Goal: Task Accomplishment & Management: Use online tool/utility

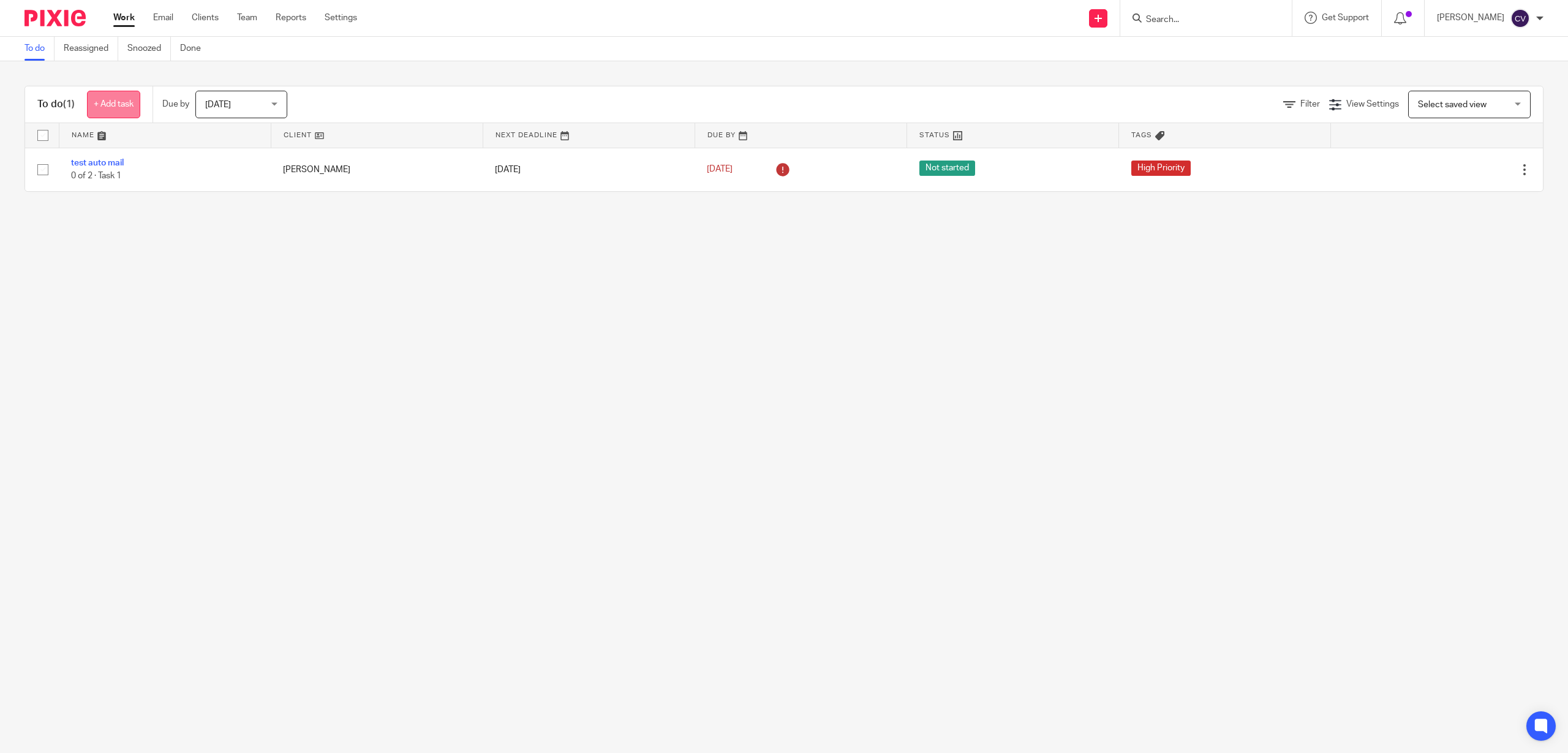
click at [98, 105] on link "+ Add task" at bounding box center [114, 104] width 53 height 27
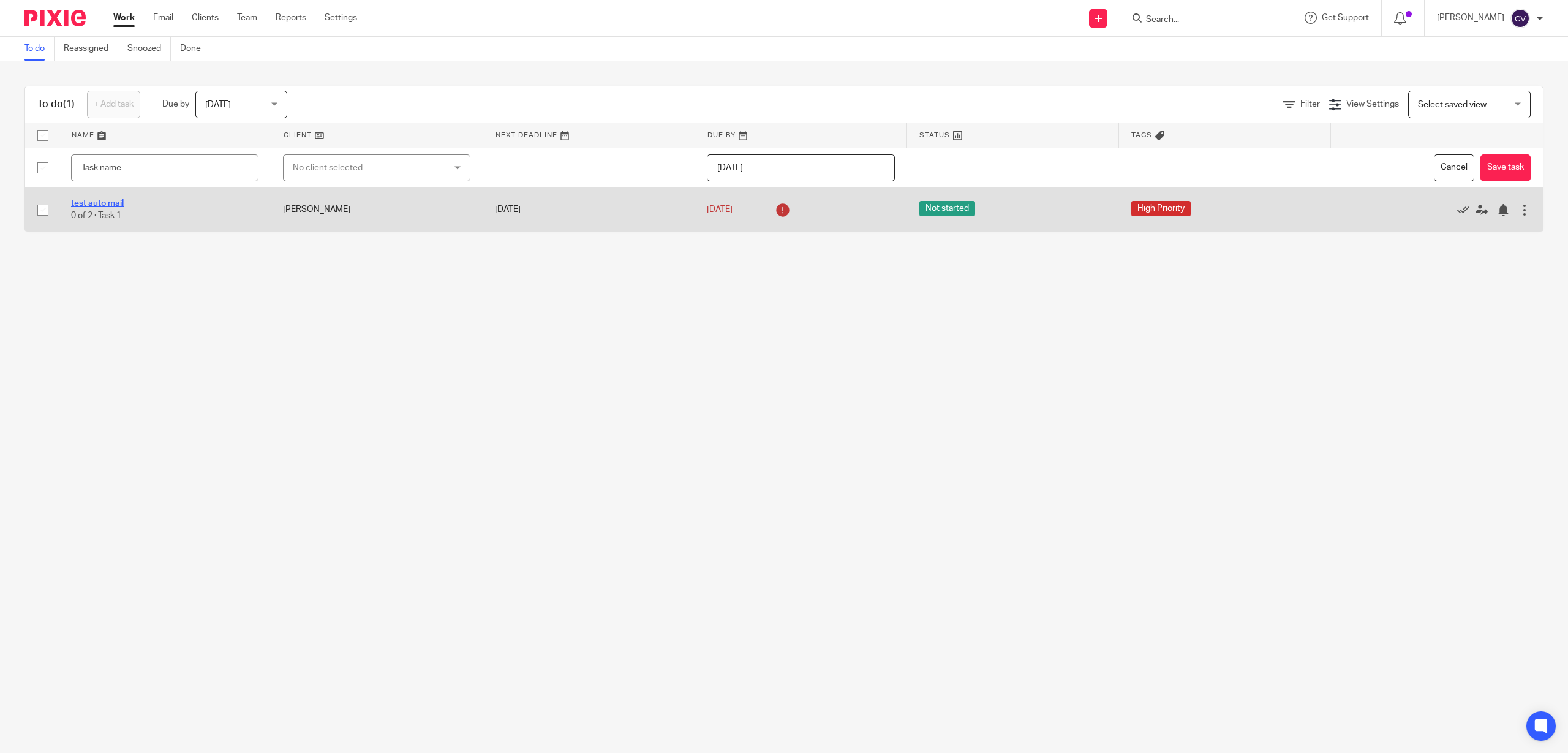
click at [99, 205] on link "test auto mail" at bounding box center [97, 203] width 53 height 9
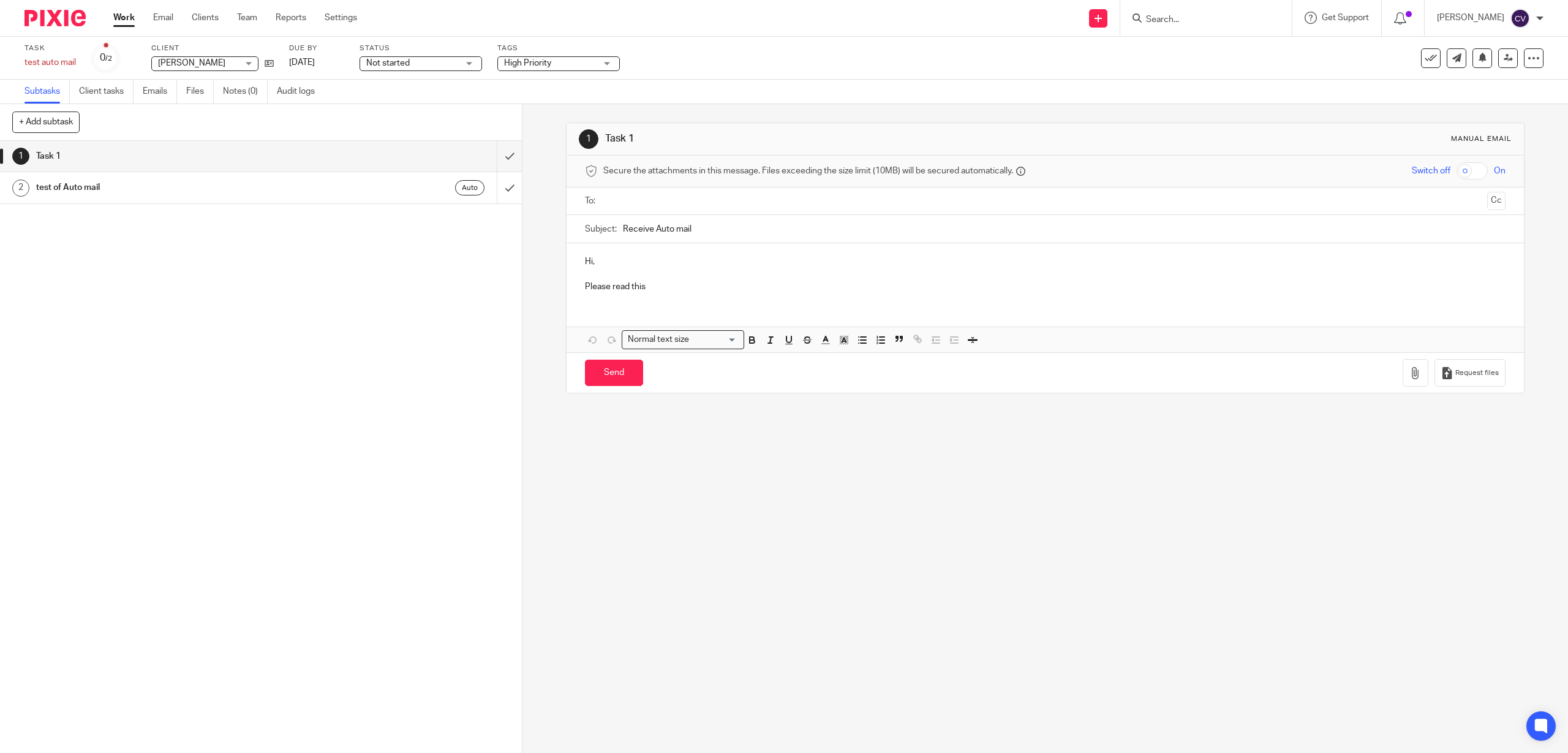
click at [58, 121] on button "+ Add subtask" at bounding box center [45, 122] width 67 height 21
click at [160, 19] on link "Email" at bounding box center [163, 18] width 20 height 12
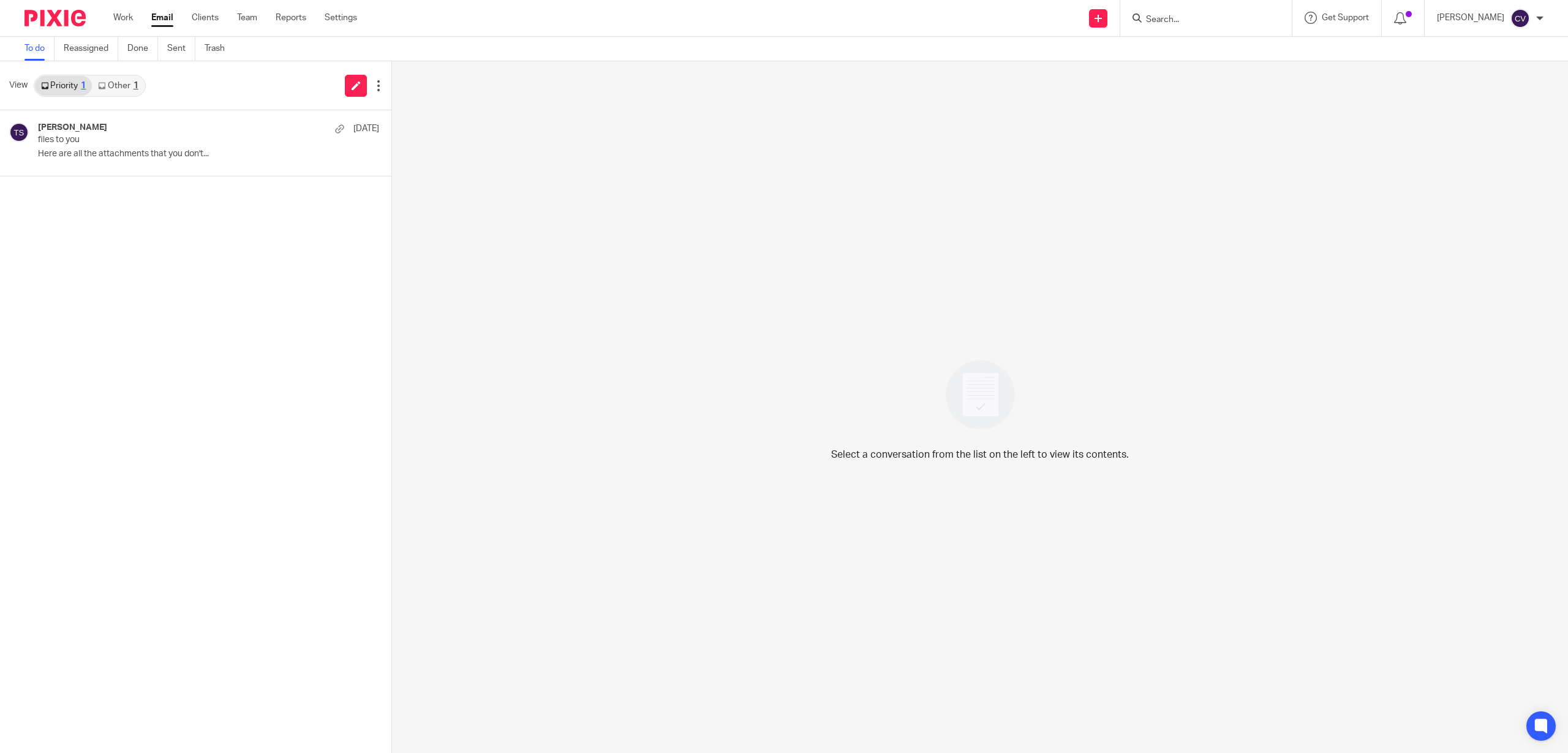
click at [17, 77] on div "View Priority 1 Other 1" at bounding box center [196, 86] width 392 height 49
click at [18, 82] on span "View" at bounding box center [19, 85] width 19 height 13
click at [120, 20] on link "Work" at bounding box center [122, 18] width 19 height 12
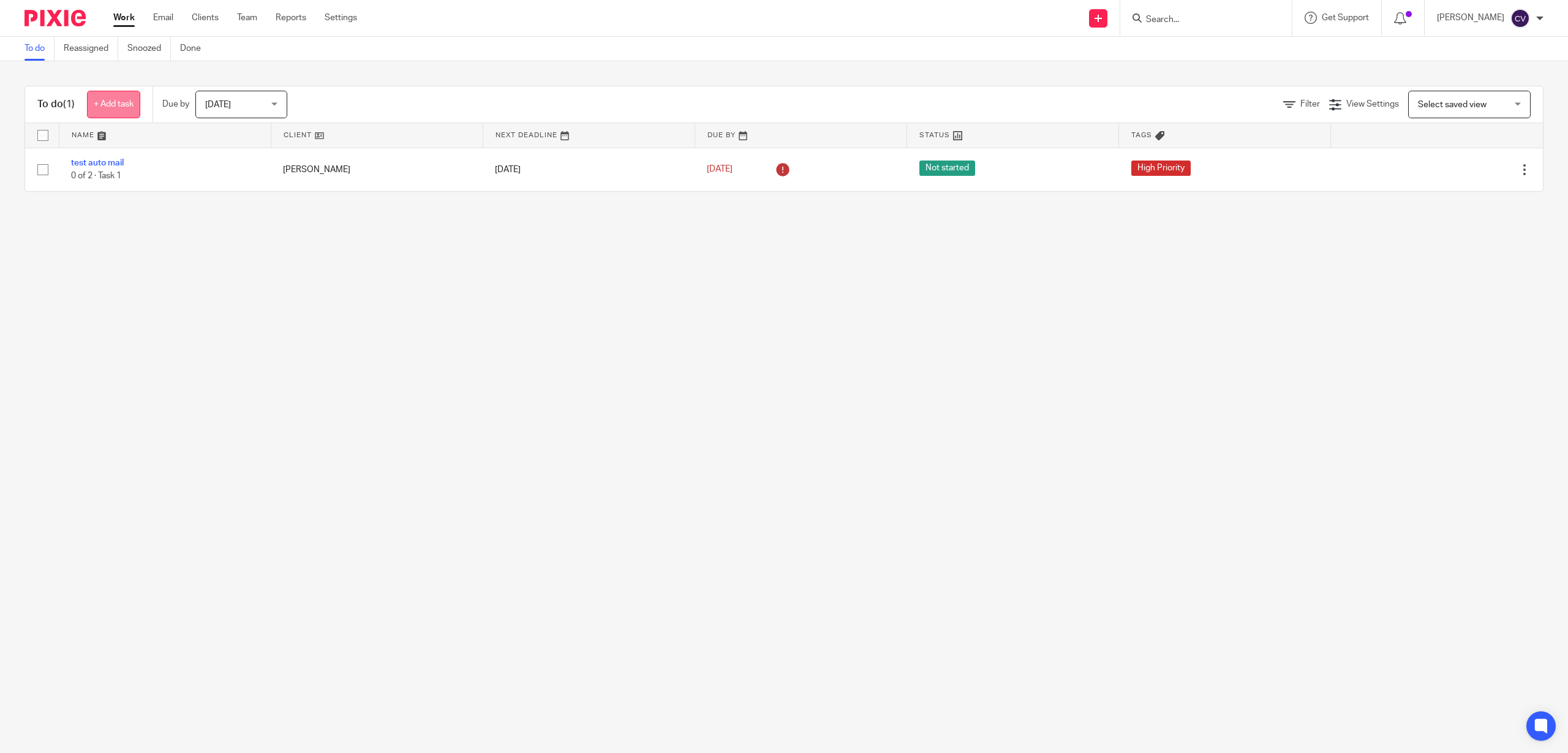
click at [120, 100] on link "+ Add task" at bounding box center [114, 104] width 53 height 27
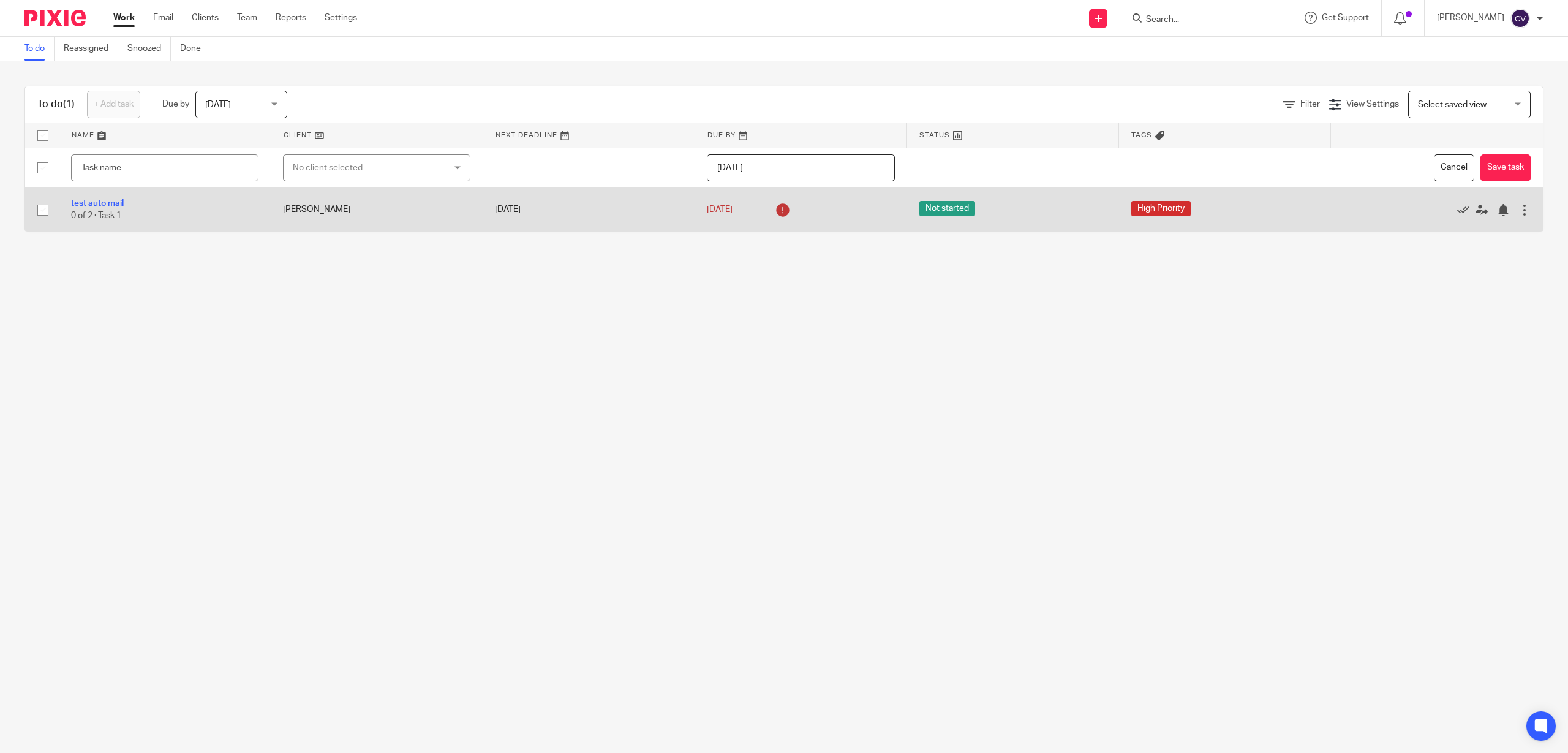
click at [94, 212] on span "0 of 2 · Task 1" at bounding box center [96, 216] width 51 height 9
click at [95, 202] on link "test auto mail" at bounding box center [97, 203] width 53 height 9
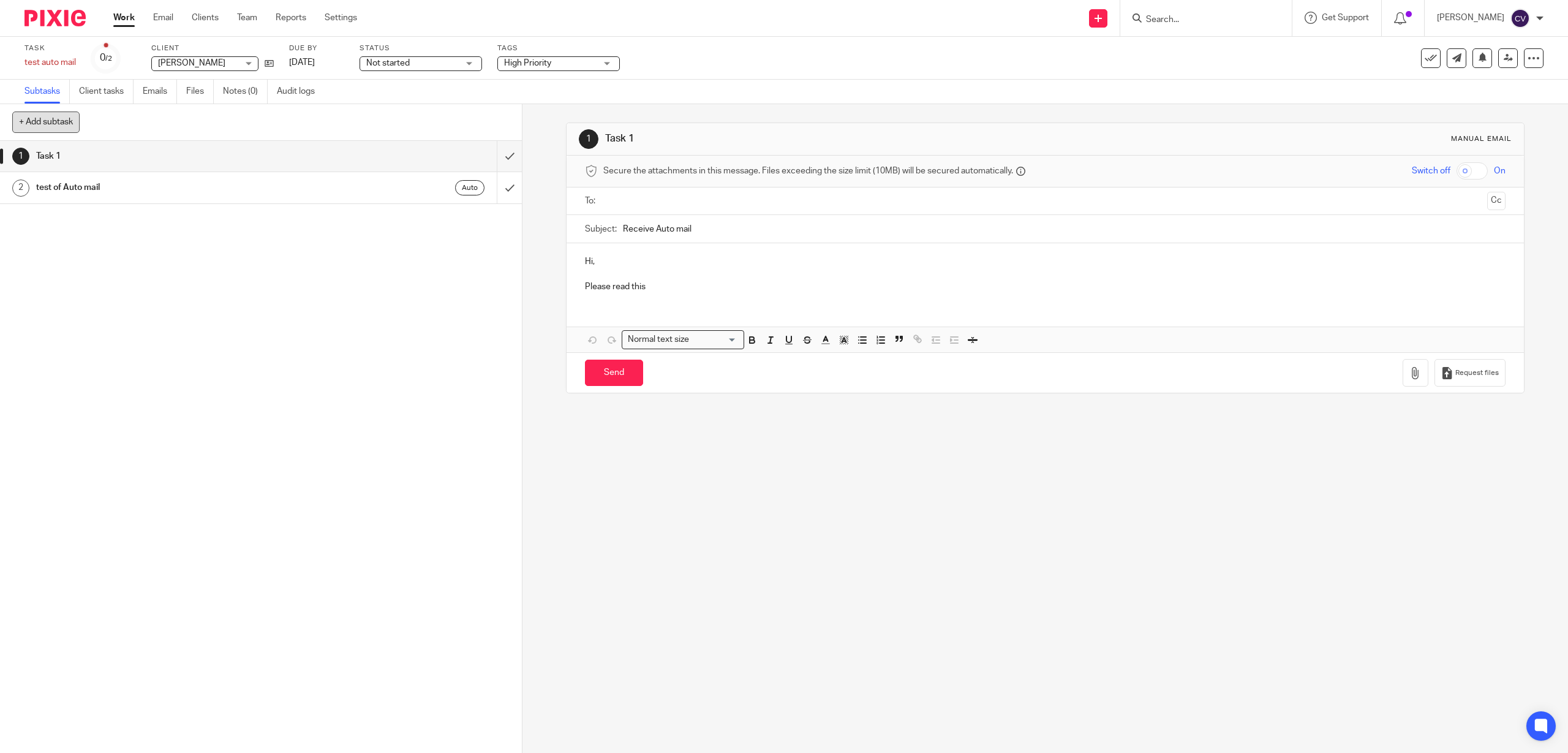
click at [51, 116] on button "+ Add subtask" at bounding box center [45, 122] width 67 height 21
click at [128, 16] on link "Work" at bounding box center [124, 18] width 21 height 12
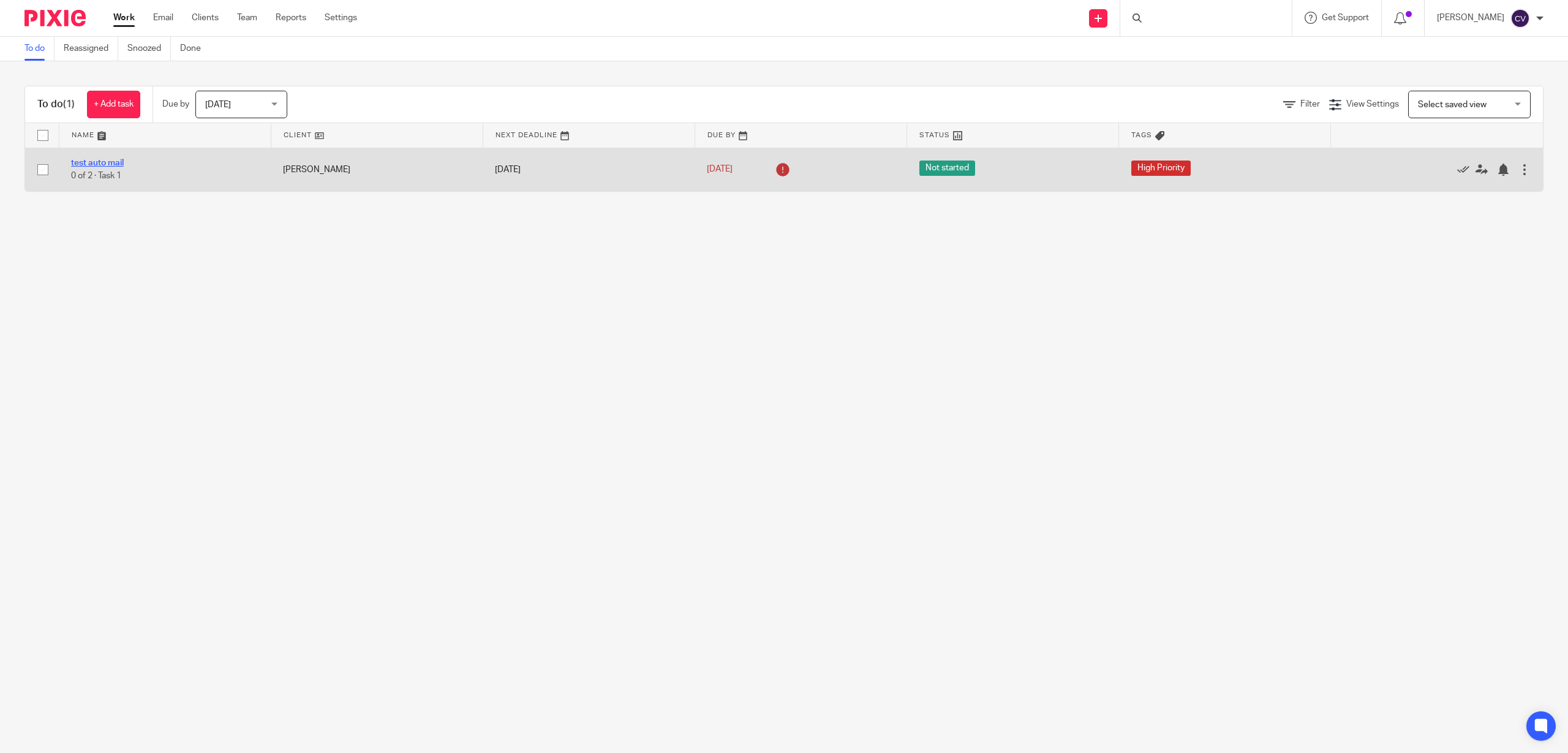
click at [89, 160] on link "test auto mail" at bounding box center [97, 163] width 53 height 9
